Goal: Use online tool/utility: Utilize a website feature to perform a specific function

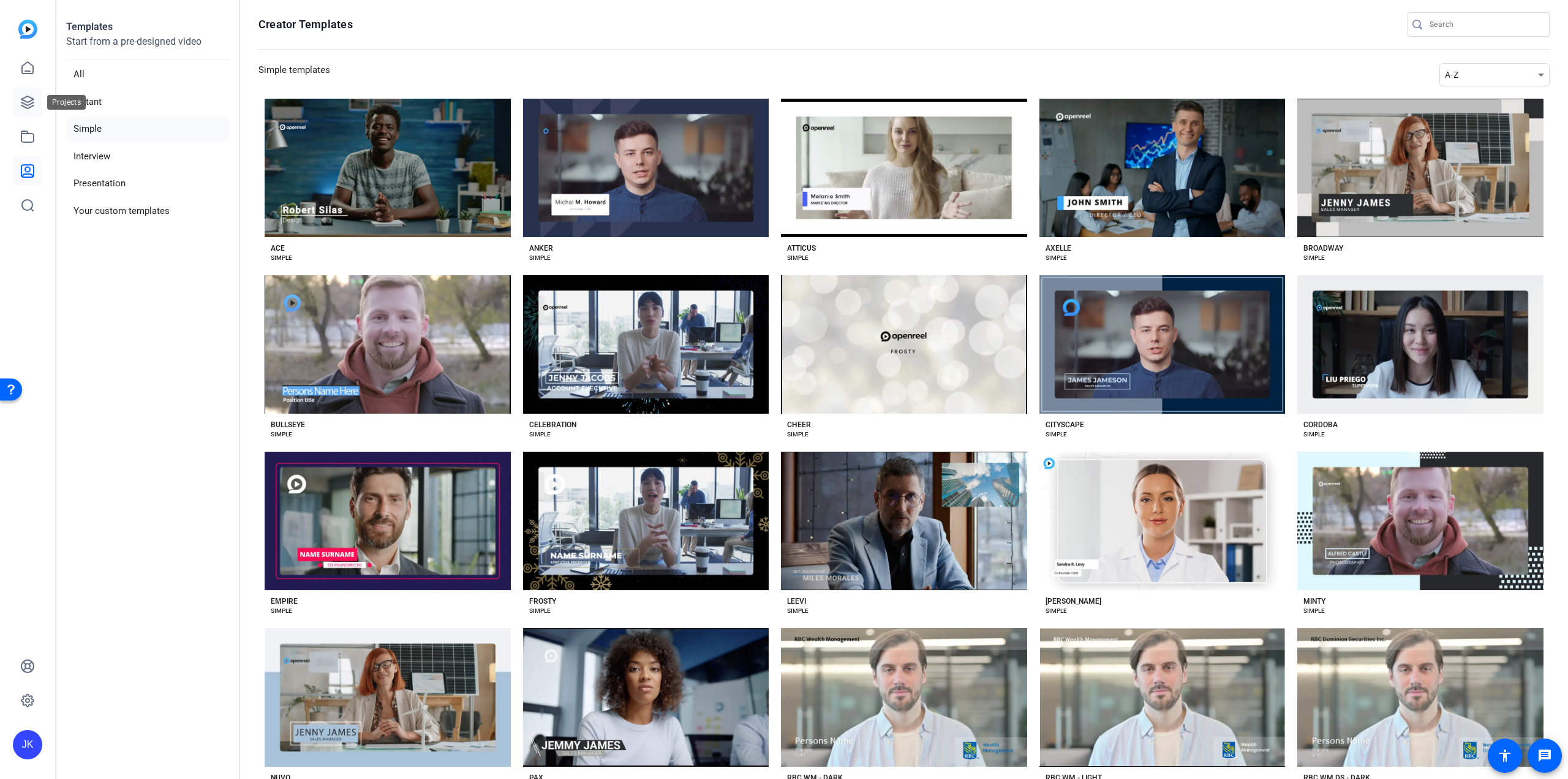
click at [23, 100] on icon at bounding box center [28, 103] width 13 height 13
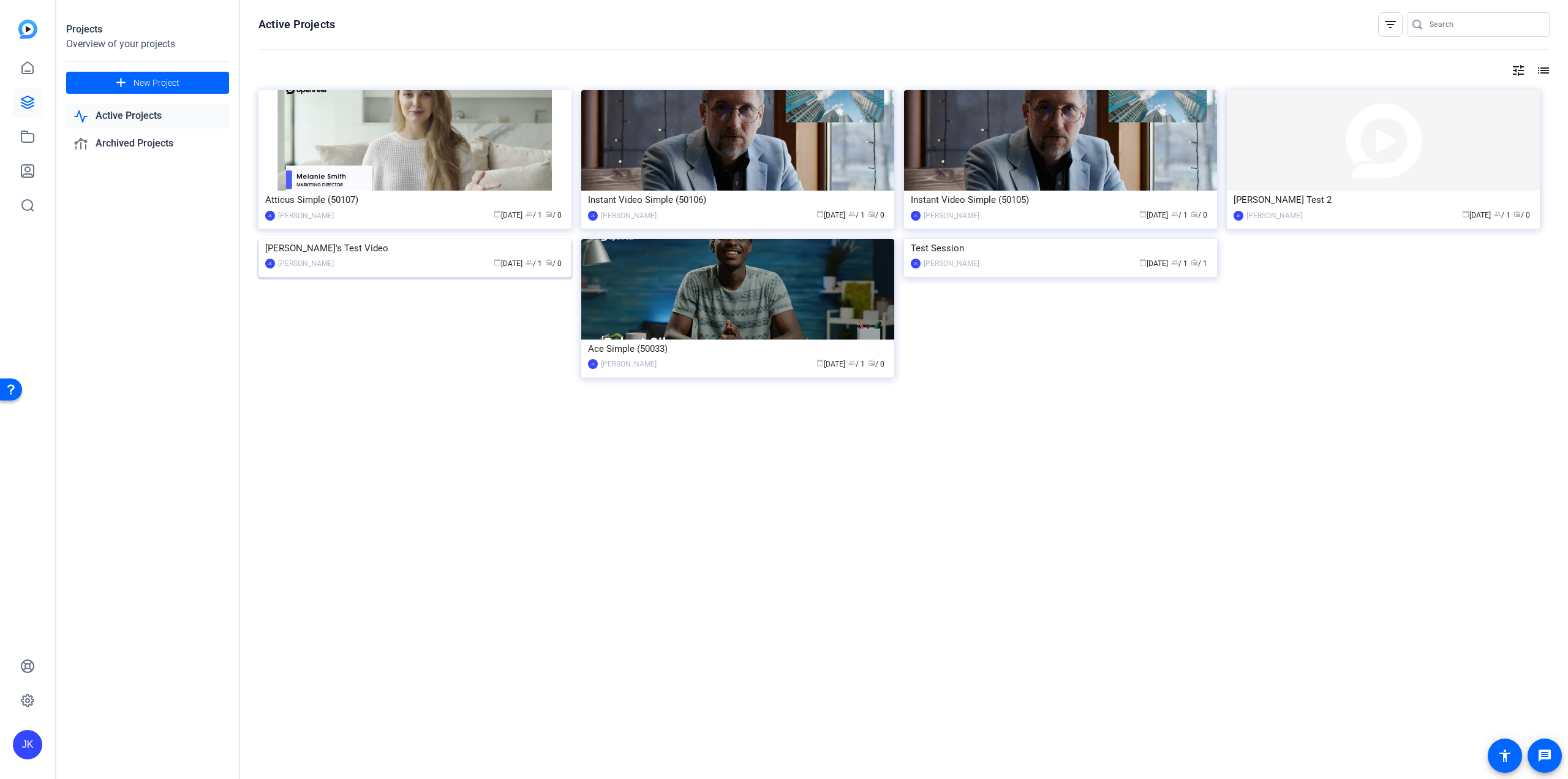
click at [388, 257] on div "[PERSON_NAME]'s Test Video" at bounding box center [415, 248] width 300 height 18
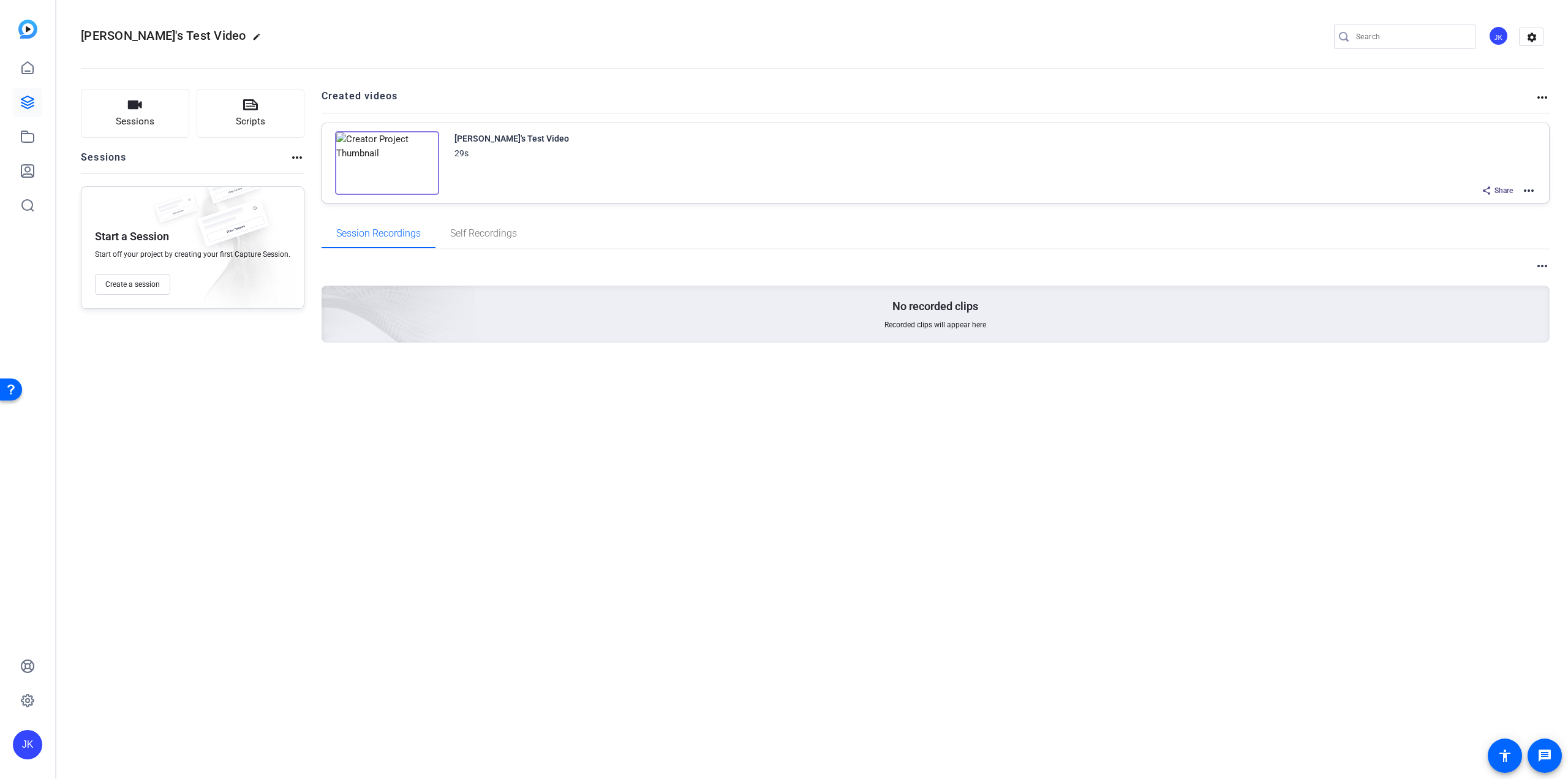
click at [1529, 190] on mat-icon "more_horiz" at bounding box center [1528, 190] width 14 height 14
click at [1472, 201] on span "Edit in Creator" at bounding box center [1483, 205] width 85 height 14
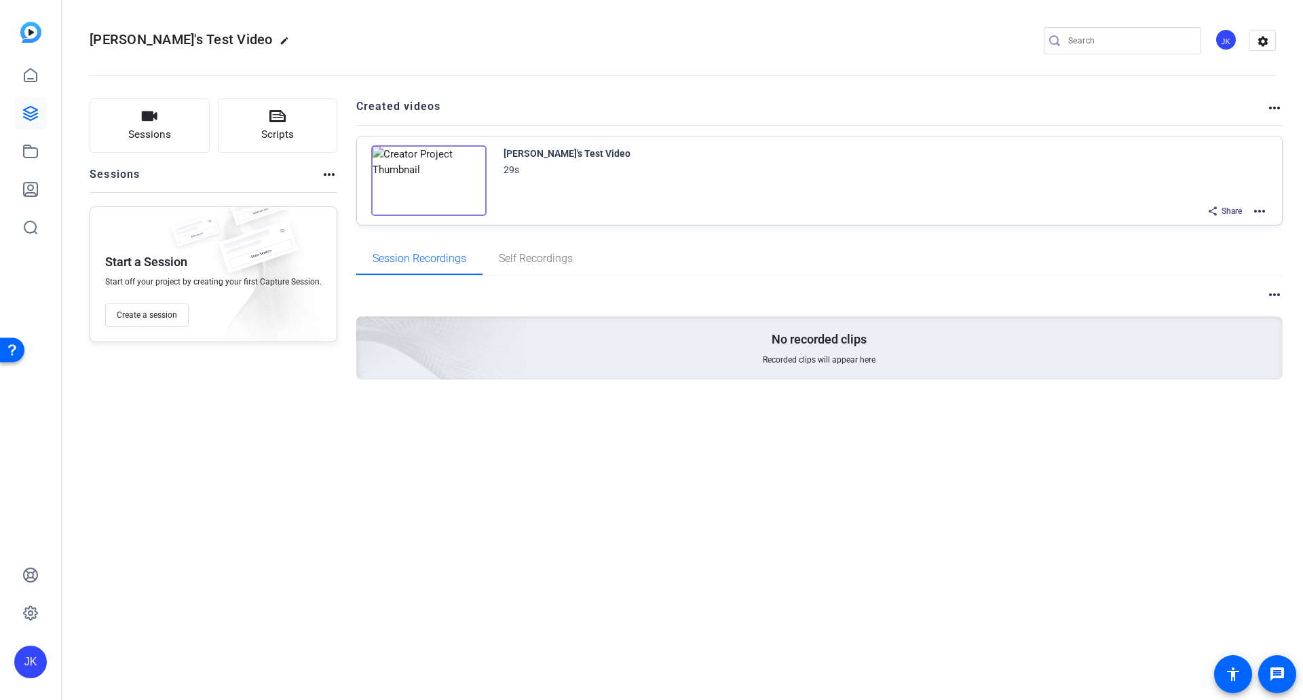
click at [1259, 208] on mat-icon "more_horiz" at bounding box center [1260, 211] width 16 height 16
click at [1182, 228] on span "Edit in Creator" at bounding box center [1210, 227] width 94 height 16
